Goal: Transaction & Acquisition: Purchase product/service

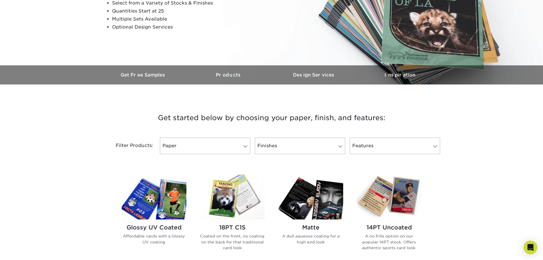
scroll to position [119, 0]
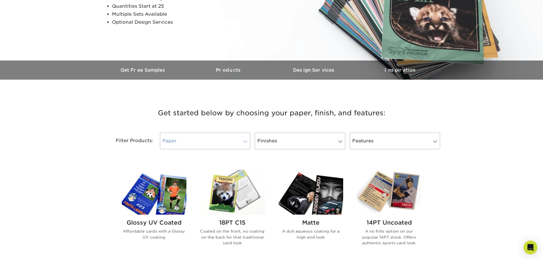
click at [243, 143] on span at bounding box center [246, 141] width 8 height 5
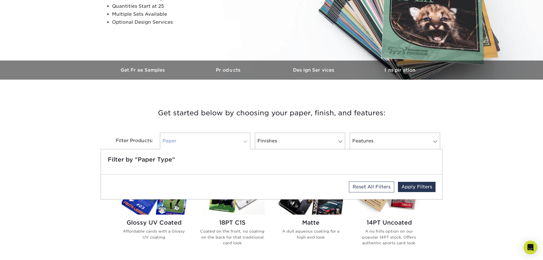
click at [243, 143] on span at bounding box center [246, 141] width 8 height 5
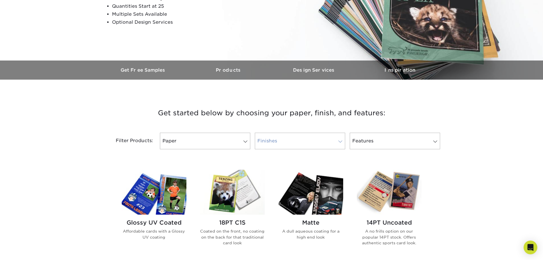
click at [338, 144] on link "Finishes" at bounding box center [300, 141] width 90 height 17
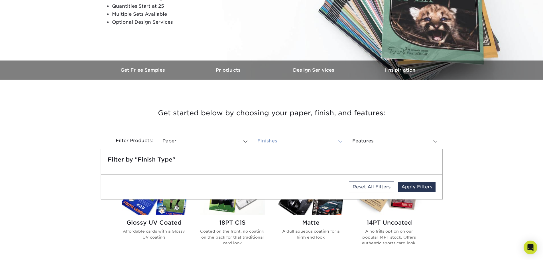
click at [338, 144] on link "Finishes" at bounding box center [300, 141] width 90 height 17
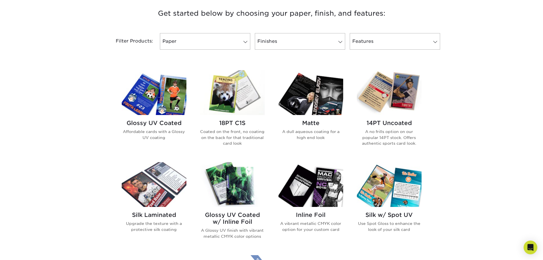
scroll to position [225, 0]
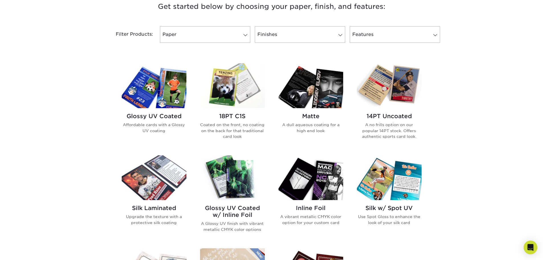
click at [164, 114] on h2 "Glossy UV Coated" at bounding box center [154, 116] width 65 height 7
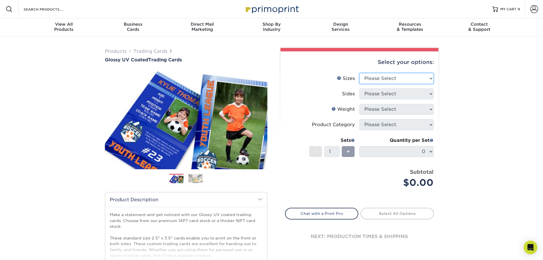
click at [430, 77] on select "Please Select 2.5" x 3.5"" at bounding box center [397, 78] width 74 height 11
select select "2.50x3.50"
click at [360, 73] on select "Please Select 2.5" x 3.5"" at bounding box center [397, 78] width 74 height 11
click at [428, 92] on select "Please Select Print Both Sides Print Front Only" at bounding box center [397, 93] width 74 height 11
select select "13abbda7-1d64-4f25-8bb2-c179b224825d"
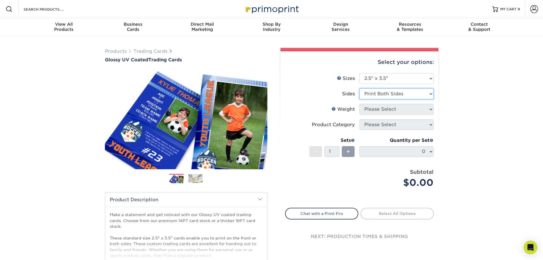
click at [360, 88] on select "Please Select Print Both Sides Print Front Only" at bounding box center [397, 93] width 74 height 11
click at [432, 109] on select "Please Select 16PT 14PT 18PT C1S" at bounding box center [397, 109] width 74 height 11
select select "16PT"
click at [360, 104] on select "Please Select 16PT 14PT 18PT C1S" at bounding box center [397, 109] width 74 height 11
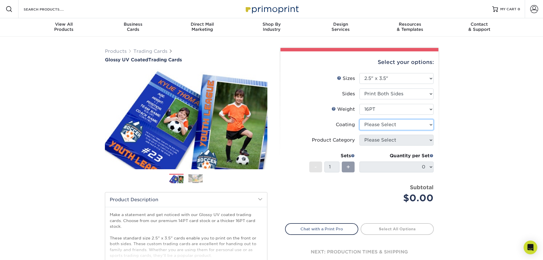
click at [408, 128] on select at bounding box center [397, 124] width 74 height 11
select select "ae367451-b2b8-45df-a344-0f05b6a12993"
click at [360, 119] on select at bounding box center [397, 124] width 74 height 11
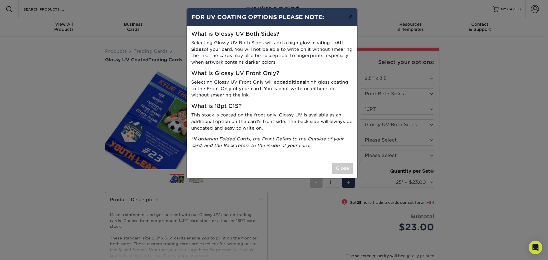
click at [352, 16] on button "×" at bounding box center [350, 16] width 13 height 16
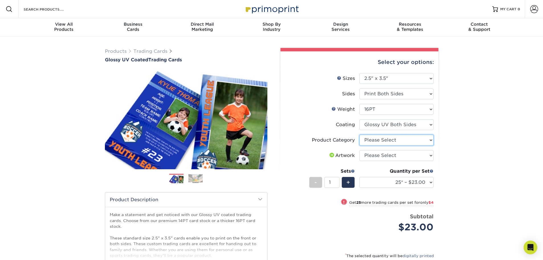
click at [414, 137] on select "Please Select Trading Cards" at bounding box center [397, 140] width 74 height 11
select select "c2f9bce9-36c2-409d-b101-c29d9d031e18"
click at [360, 135] on select "Please Select Trading Cards" at bounding box center [397, 140] width 74 height 11
click at [398, 157] on select "Please Select I will upload files I need a design - $100" at bounding box center [397, 155] width 74 height 11
select select "upload"
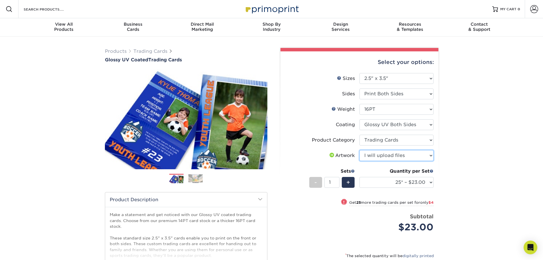
click at [360, 150] on select "Please Select I will upload files I need a design - $100" at bounding box center [397, 155] width 74 height 11
click at [478, 174] on div "Products Trading Cards Glossy UV Coated Trading Cards Previous Next /" at bounding box center [271, 189] width 543 height 305
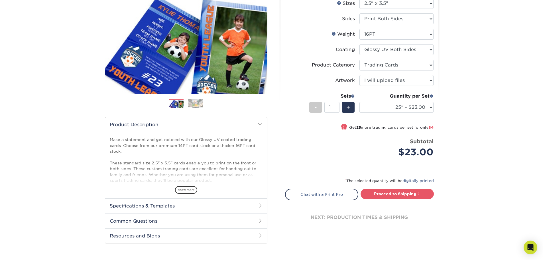
scroll to position [81, 0]
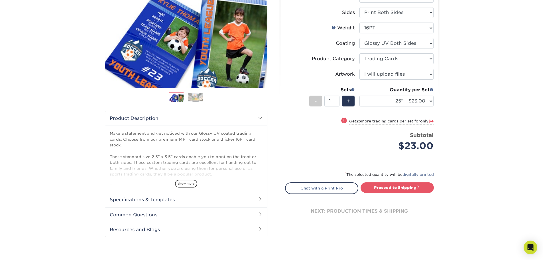
click at [417, 81] on li "Artwork Please Select I will upload files I need a design - $100" at bounding box center [359, 76] width 148 height 15
click at [417, 78] on select "Please Select I will upload files I need a design - $100" at bounding box center [397, 74] width 74 height 11
click at [360, 69] on select "Please Select I will upload files I need a design - $100" at bounding box center [397, 74] width 74 height 11
click at [398, 186] on link "Proceed to Shipping" at bounding box center [397, 187] width 73 height 10
type input "Set 1"
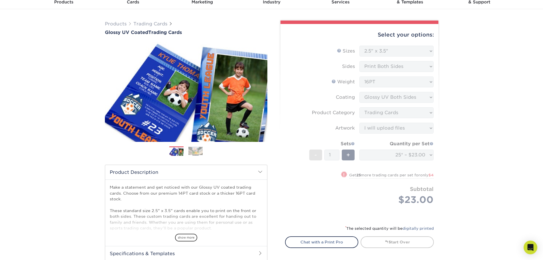
scroll to position [0, 0]
